Goal: Find specific page/section: Find specific page/section

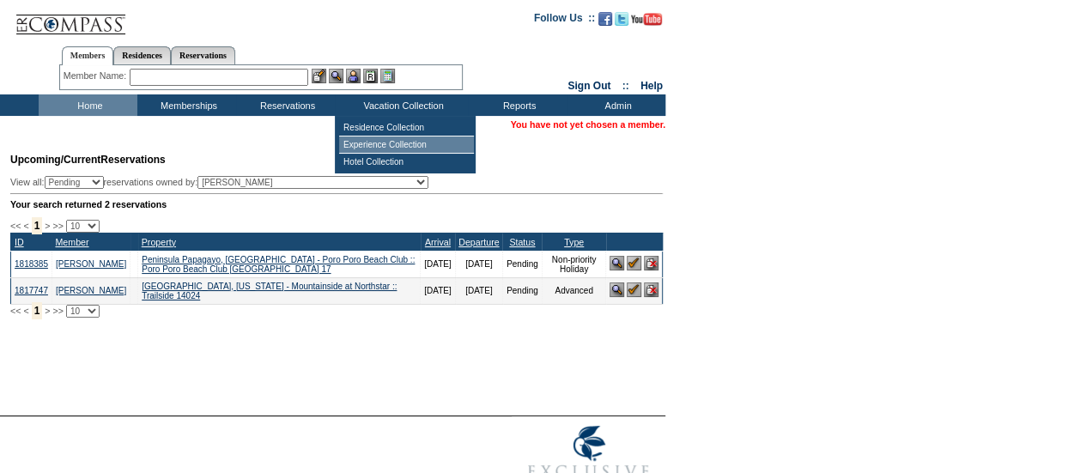
click at [384, 138] on td "Experience Collection" at bounding box center [406, 144] width 135 height 17
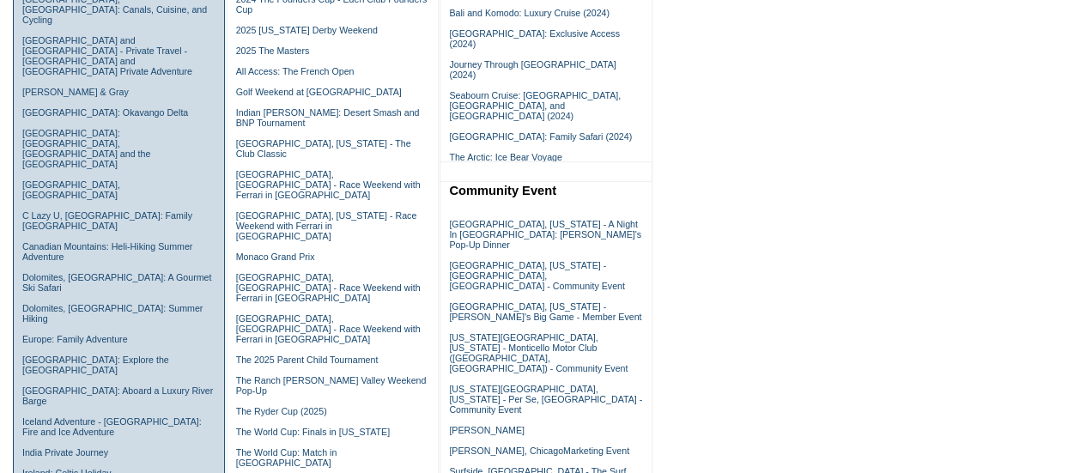
scroll to position [172, 0]
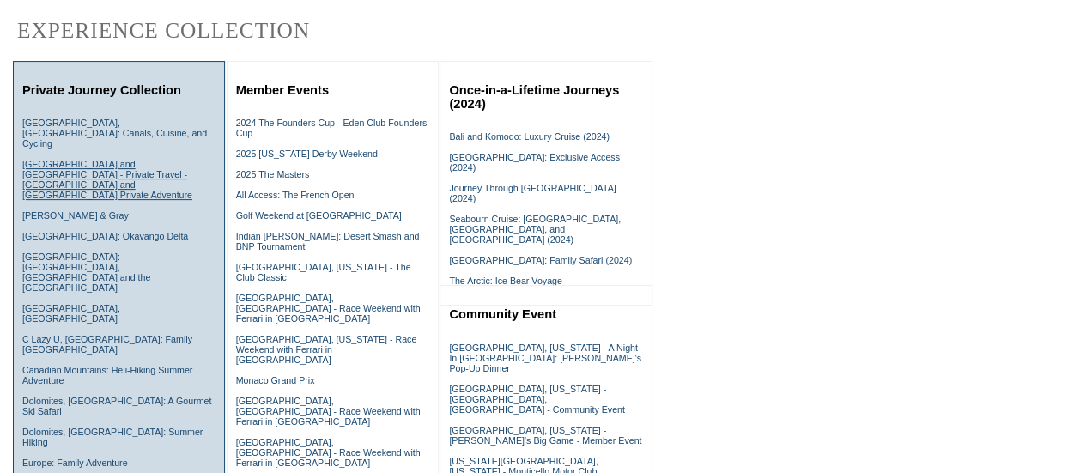
click at [84, 159] on link "Australia and New Zealand - Private Travel - Australia and New Zealand Private …" at bounding box center [107, 179] width 170 height 41
